Goal: Browse casually

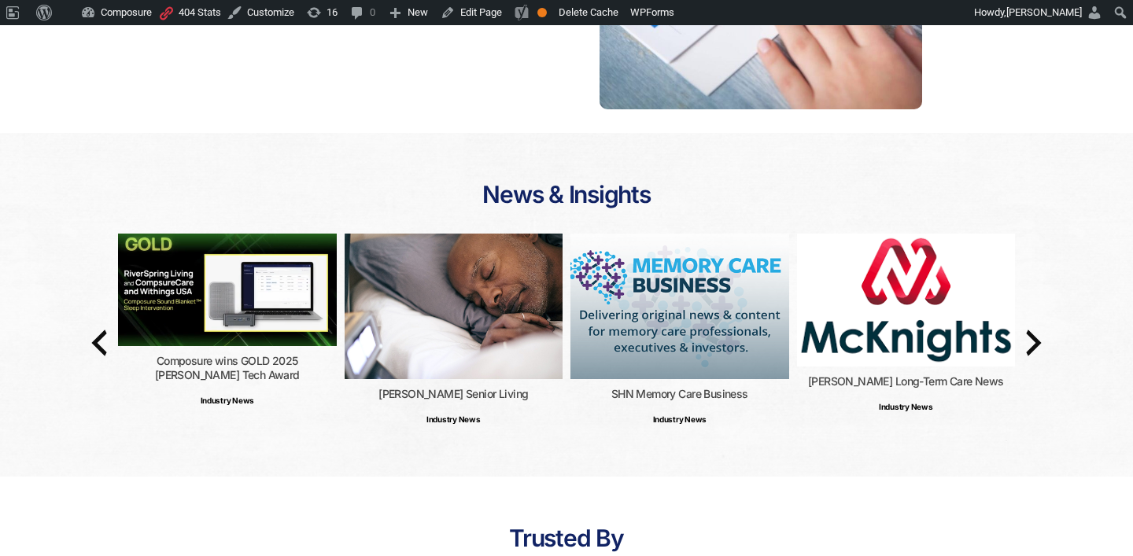
scroll to position [2380, 0]
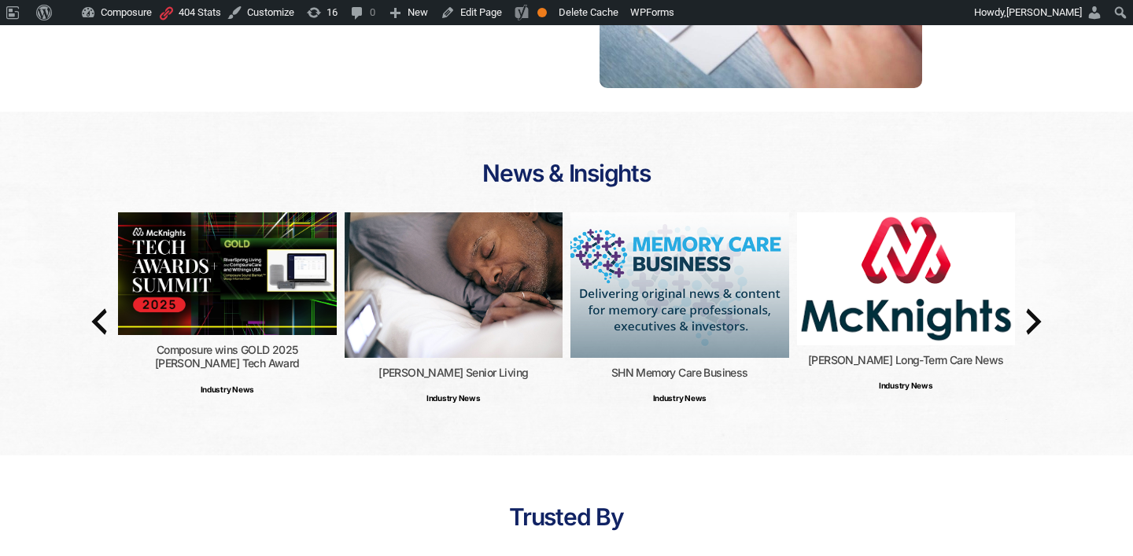
click at [264, 230] on img at bounding box center [227, 273] width 219 height 123
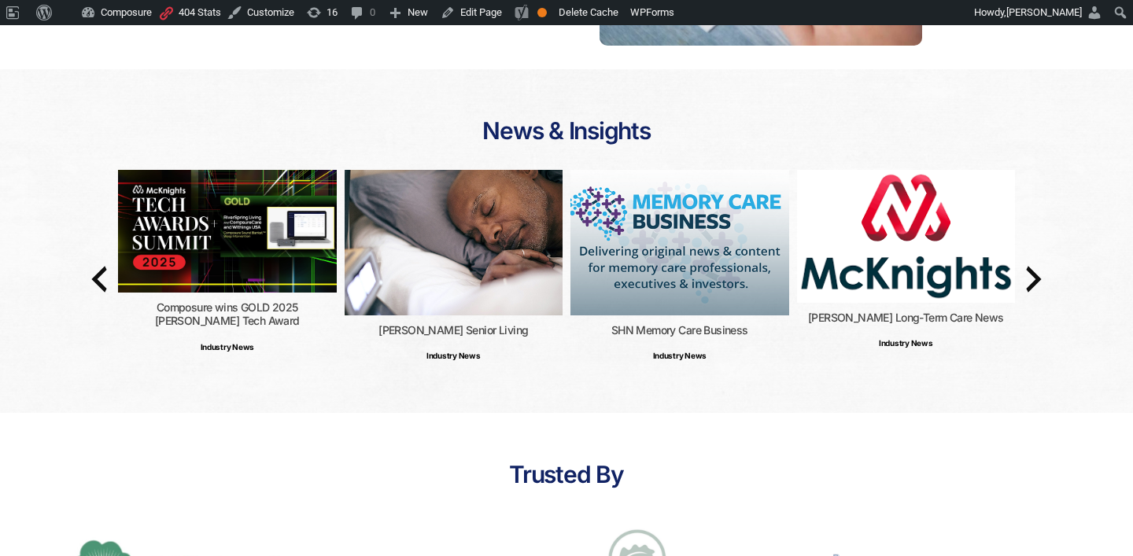
scroll to position [2424, 0]
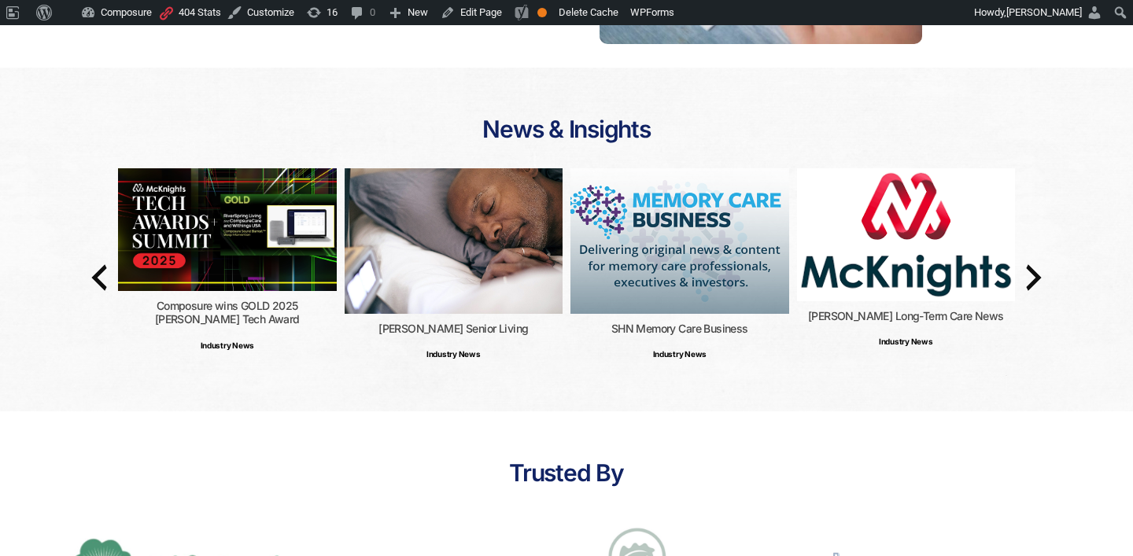
scroll to position [2424, 0]
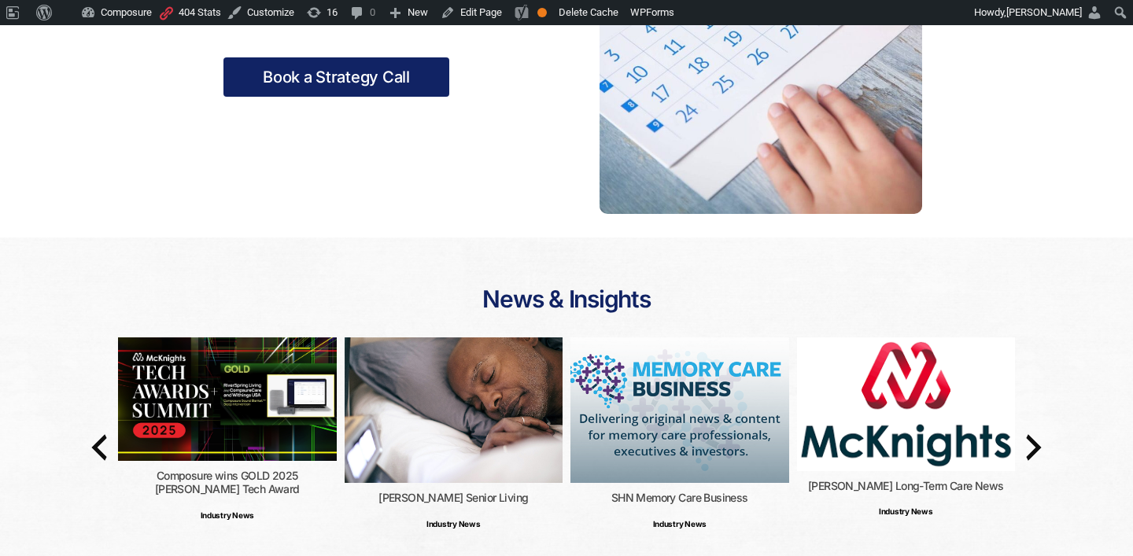
scroll to position [2254, 0]
